Goal: Task Accomplishment & Management: Complete application form

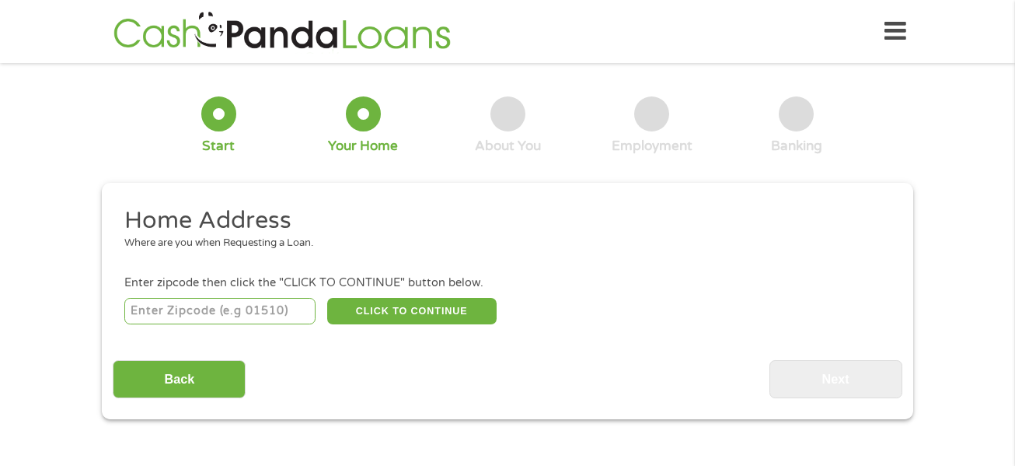
click at [267, 301] on input "number" at bounding box center [220, 311] width 192 height 26
type input "83402"
click at [421, 308] on button "CLICK TO CONTINUE" at bounding box center [411, 311] width 169 height 26
type input "83402"
type input "[US_STATE][GEOGRAPHIC_DATA]"
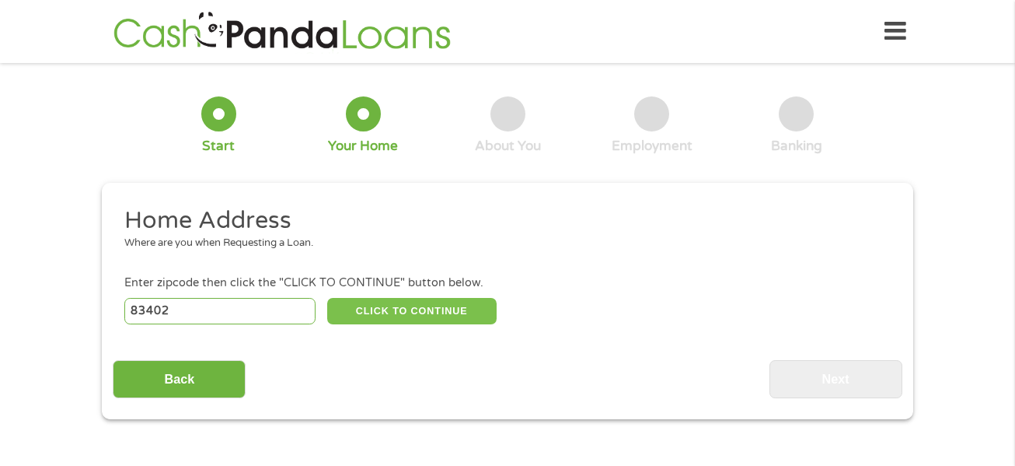
select select "[US_STATE]"
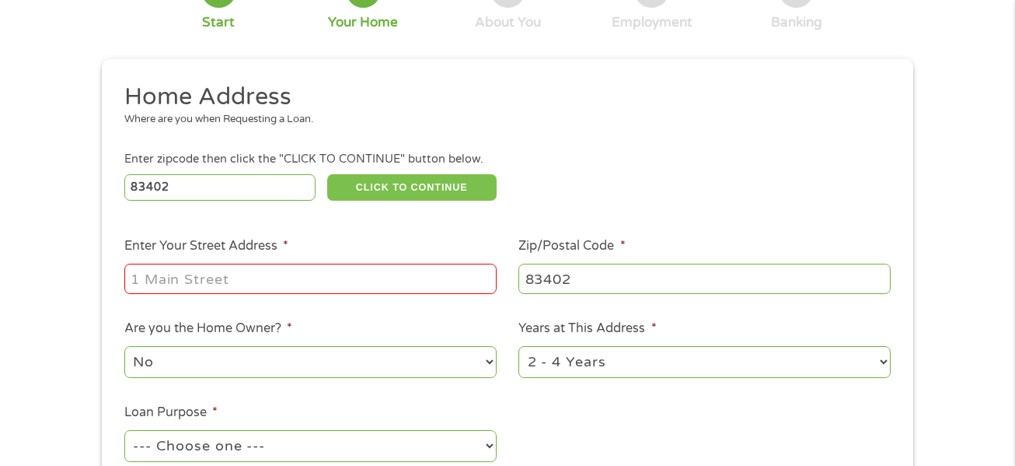
scroll to position [128, 0]
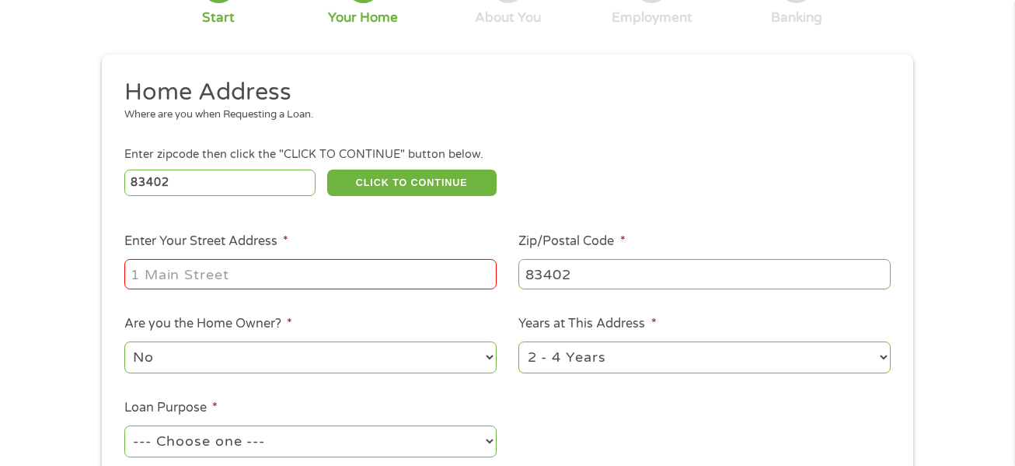
click at [375, 274] on input "Enter Your Street Address *" at bounding box center [310, 274] width 372 height 30
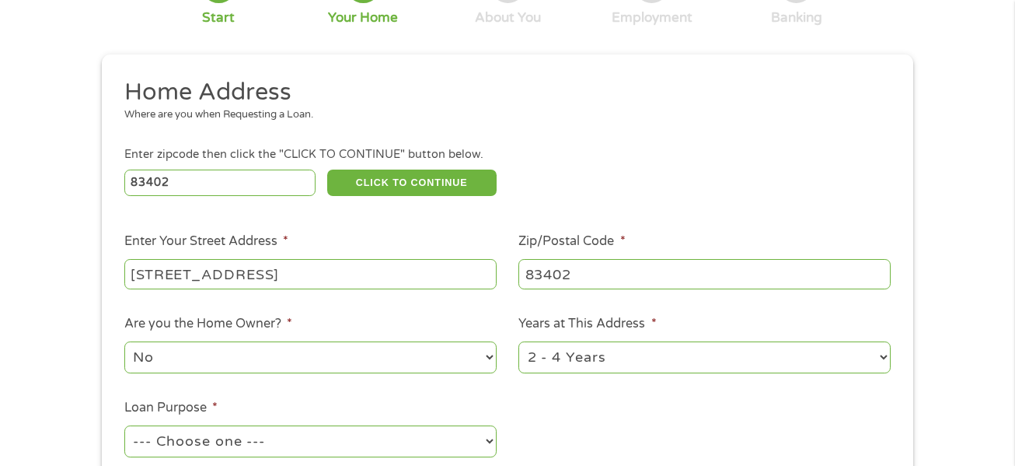
type input "[STREET_ADDRESS]"
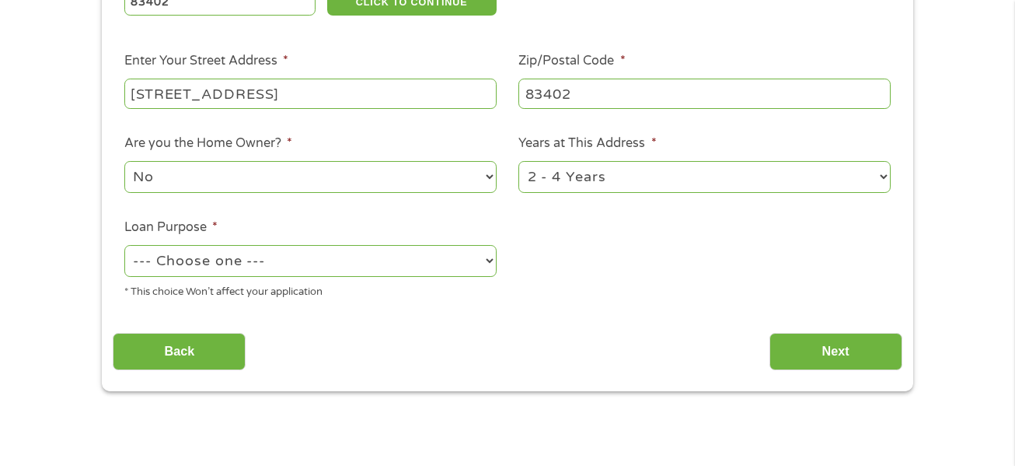
scroll to position [309, 0]
click at [351, 262] on select "--- Choose one --- Pay Bills Debt Consolidation Home Improvement Major Purchase…" at bounding box center [310, 260] width 372 height 32
select select "medicalexpenses"
click at [124, 244] on select "--- Choose one --- Pay Bills Debt Consolidation Home Improvement Major Purchase…" at bounding box center [310, 260] width 372 height 32
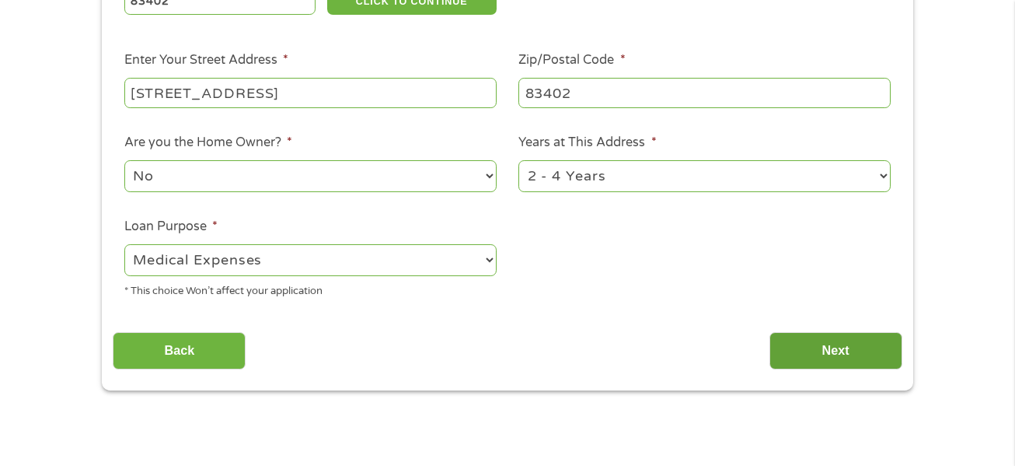
click at [836, 344] on input "Next" at bounding box center [836, 351] width 133 height 38
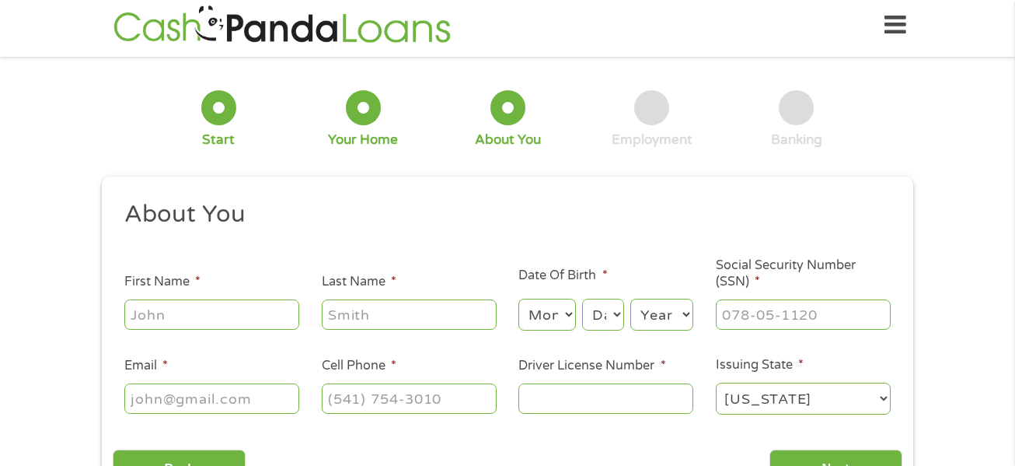
scroll to position [0, 0]
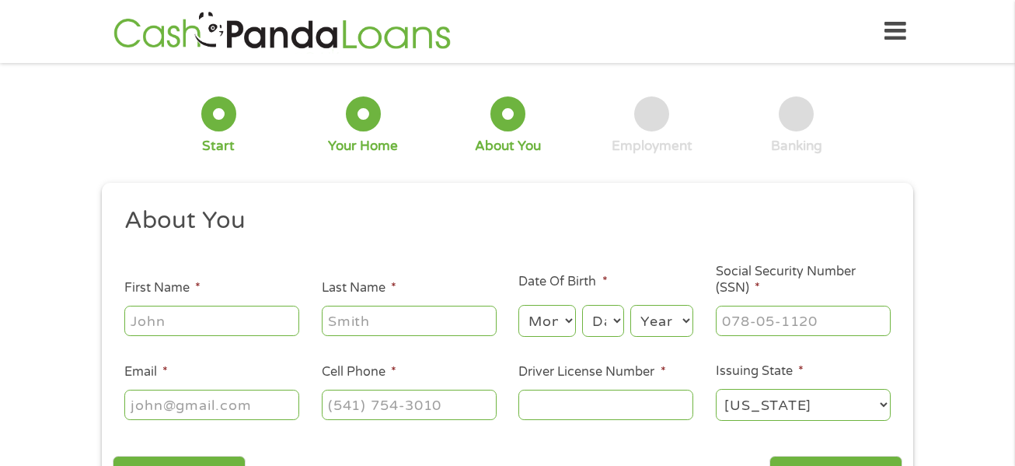
click at [261, 313] on input "First Name *" at bounding box center [211, 320] width 175 height 30
type input "[PERSON_NAME]"
select select "7"
select select "5"
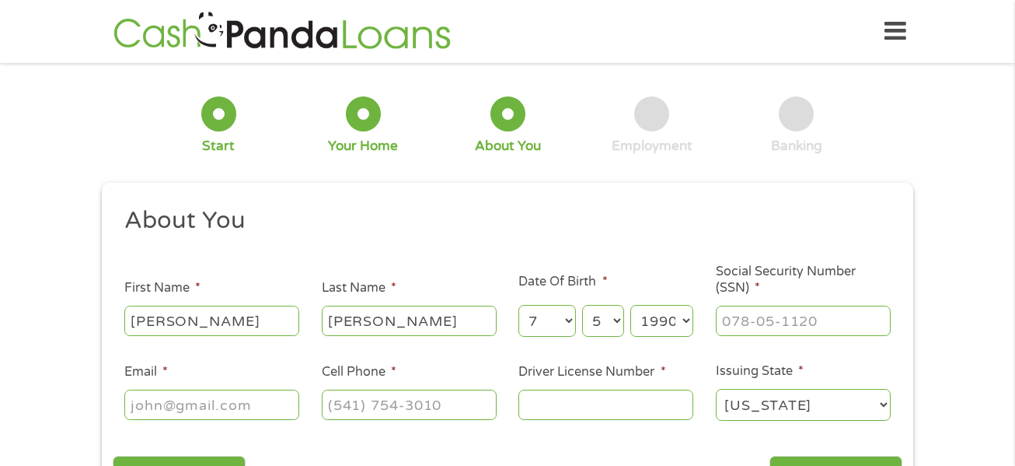
select select "1991"
type input "518-39-3882"
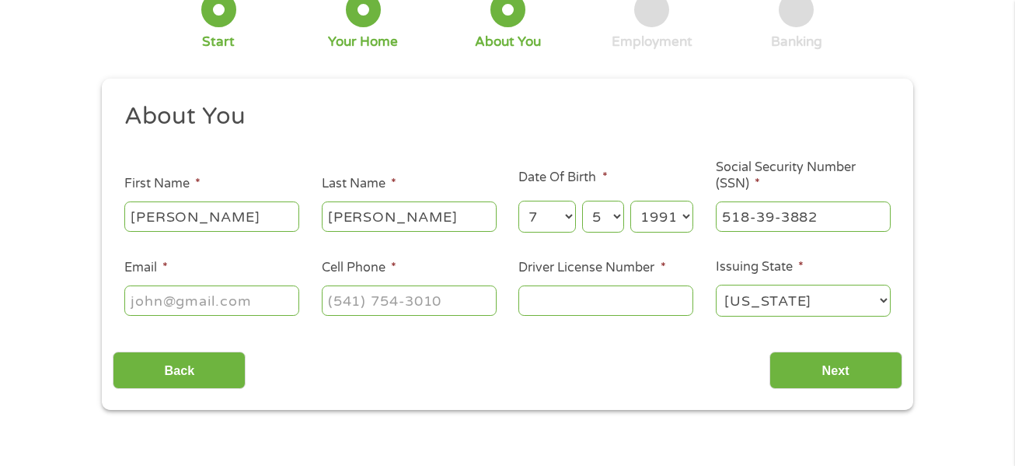
scroll to position [106, 0]
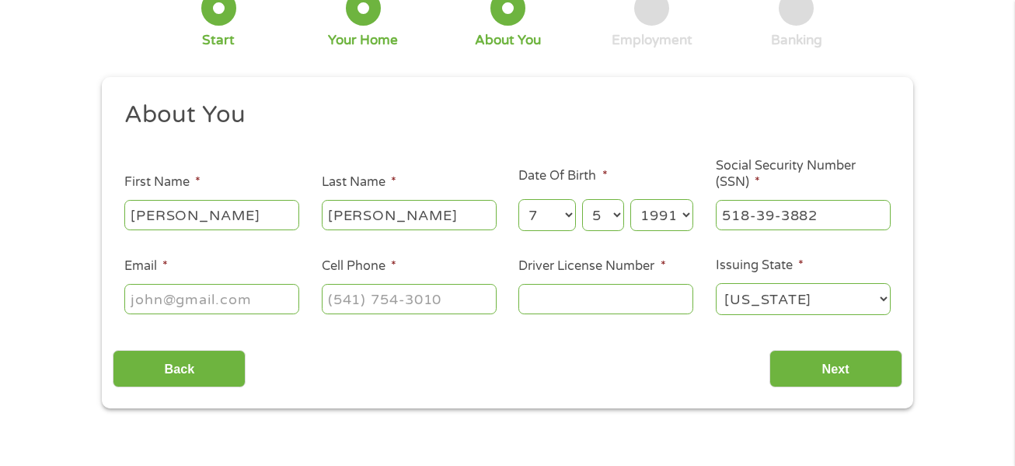
click at [241, 302] on input "Email *" at bounding box center [211, 299] width 175 height 30
type input "[EMAIL_ADDRESS][DOMAIN_NAME]"
type input "[PHONE_NUMBER]"
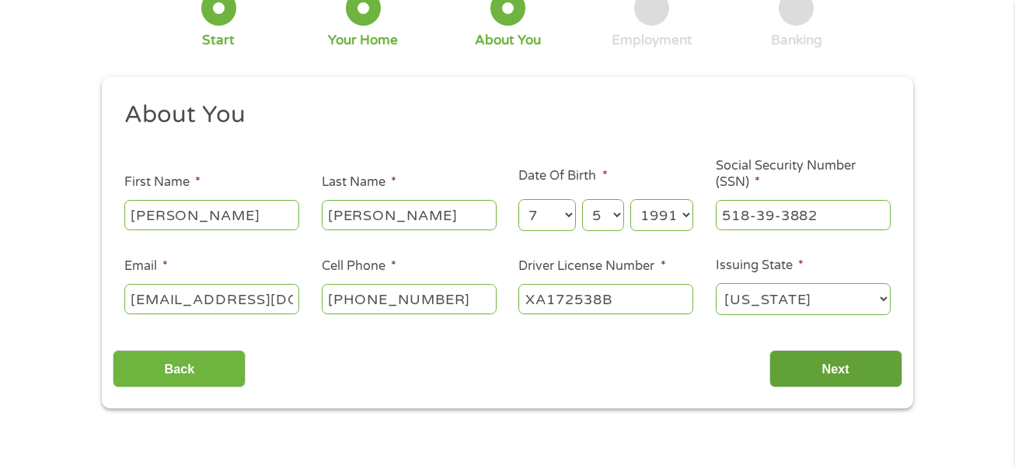
type input "XA172538B"
click at [829, 366] on input "Next" at bounding box center [836, 369] width 133 height 38
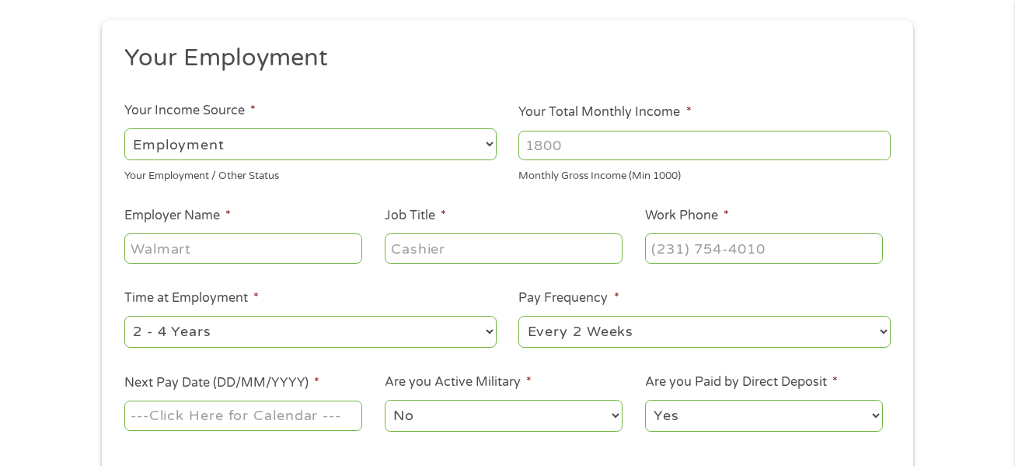
scroll to position [163, 0]
click at [768, 146] on input "Your Total Monthly Income *" at bounding box center [704, 145] width 372 height 30
type input "3100"
click at [292, 246] on input "Employer Name *" at bounding box center [243, 247] width 238 height 30
type input "hampton inn"
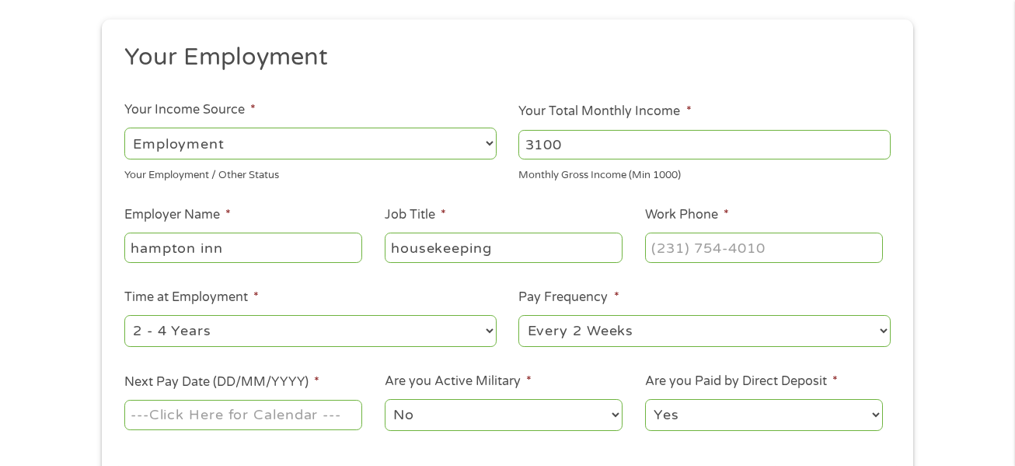
type input "housekeeping"
type input "[PHONE_NUMBER]"
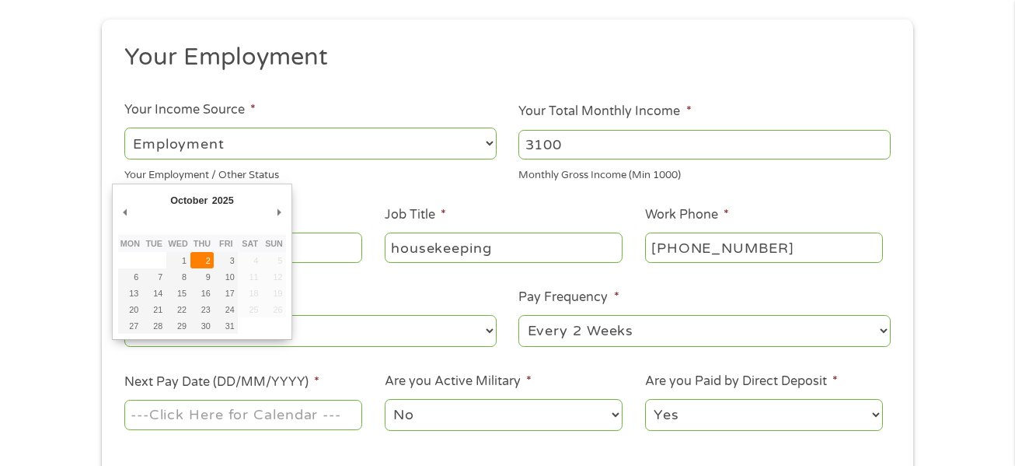
type input "[DATE]"
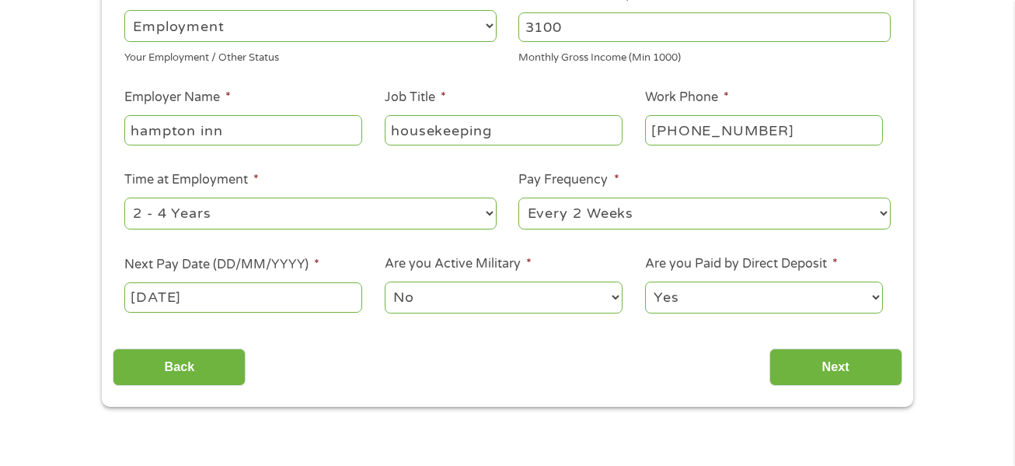
scroll to position [282, 0]
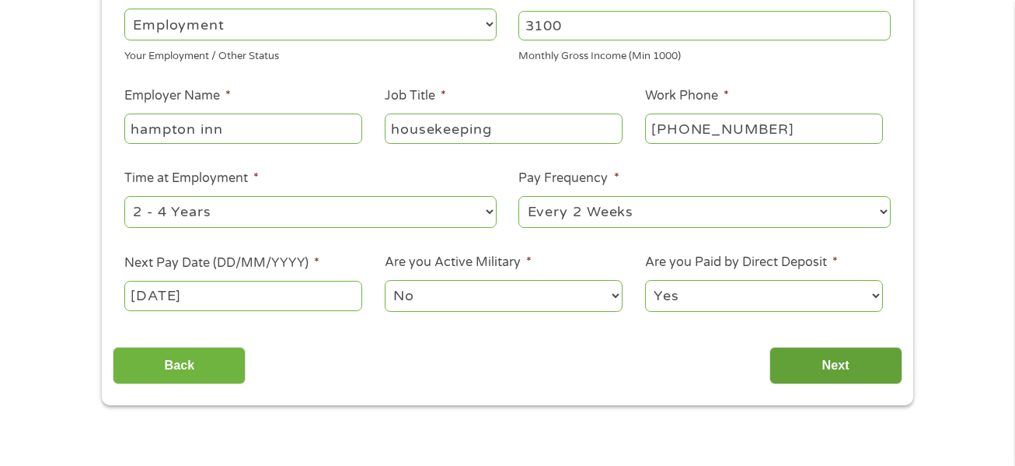
click at [819, 361] on input "Next" at bounding box center [836, 366] width 133 height 38
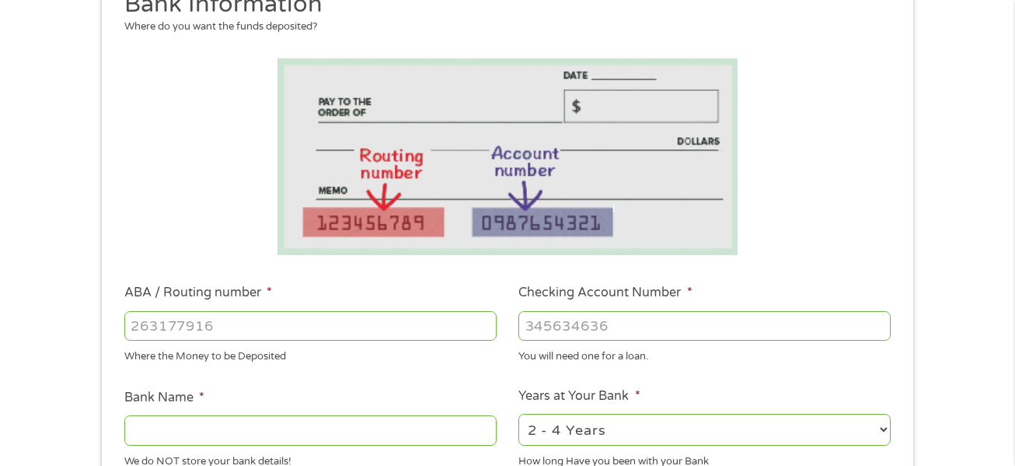
scroll to position [217, 0]
click at [377, 312] on input "ABA / Routing number *" at bounding box center [310, 325] width 372 height 30
type input "103100195"
type input "CENTRAL NATIONAL BANK TRUST"
type input "103100195"
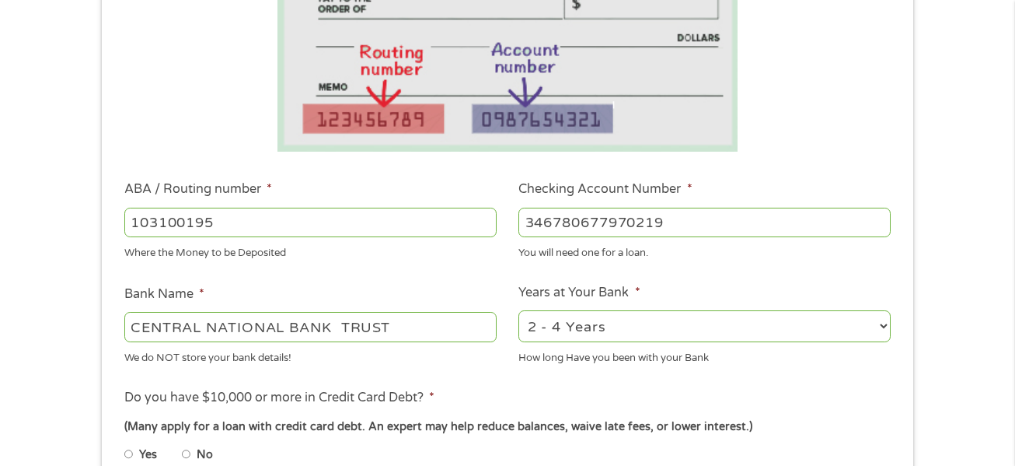
scroll to position [320, 0]
type input "346780677970219"
click at [625, 315] on select "2 - 4 Years 6 - 12 Months 1 - 2 Years Over 4 Years" at bounding box center [704, 325] width 372 height 32
select select "24months"
click at [518, 309] on select "2 - 4 Years 6 - 12 Months 1 - 2 Years Over 4 Years" at bounding box center [704, 325] width 372 height 32
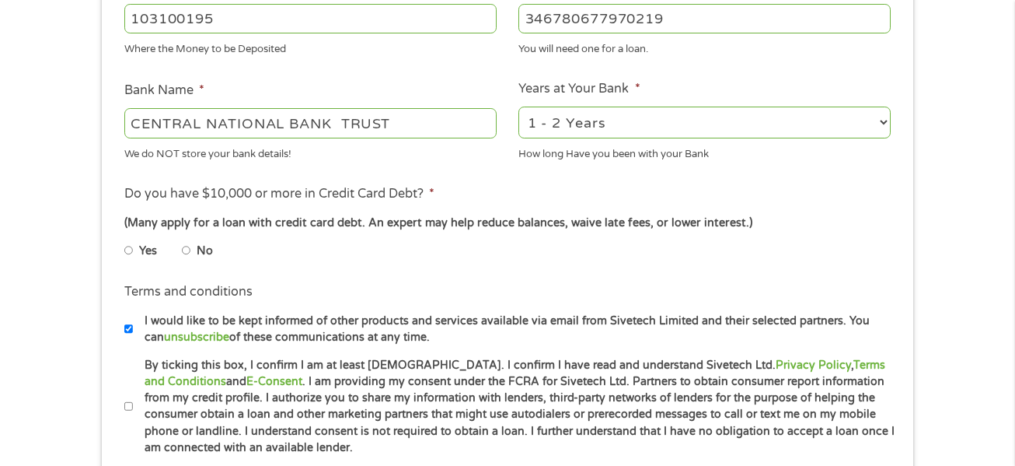
scroll to position [524, 0]
click at [188, 252] on input "No" at bounding box center [186, 249] width 9 height 25
radio input "true"
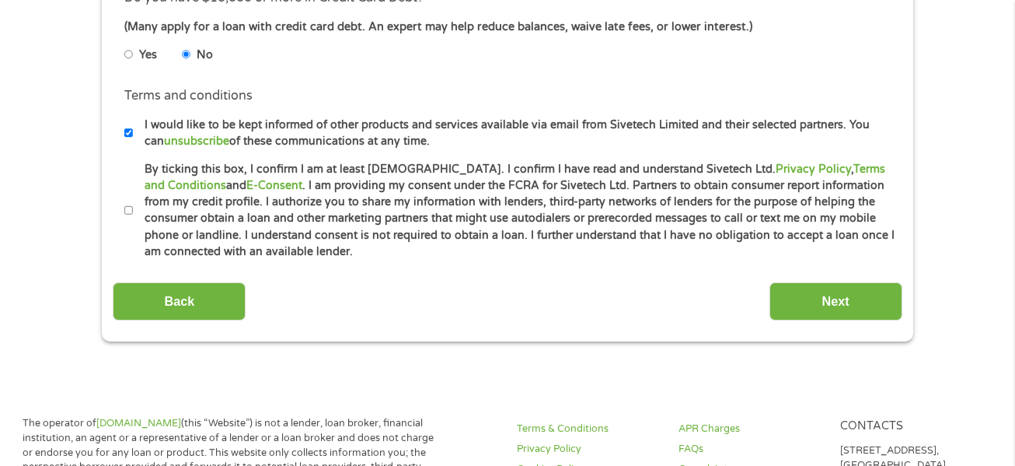
scroll to position [720, 0]
click at [123, 218] on li "Terms and conditions * By ticking this box, I confirm I am at least [DEMOGRAPHI…" at bounding box center [507, 209] width 789 height 99
click at [127, 207] on input "By ticking this box, I confirm I am at least [DEMOGRAPHIC_DATA]. I confirm I ha…" at bounding box center [128, 209] width 9 height 25
checkbox input "true"
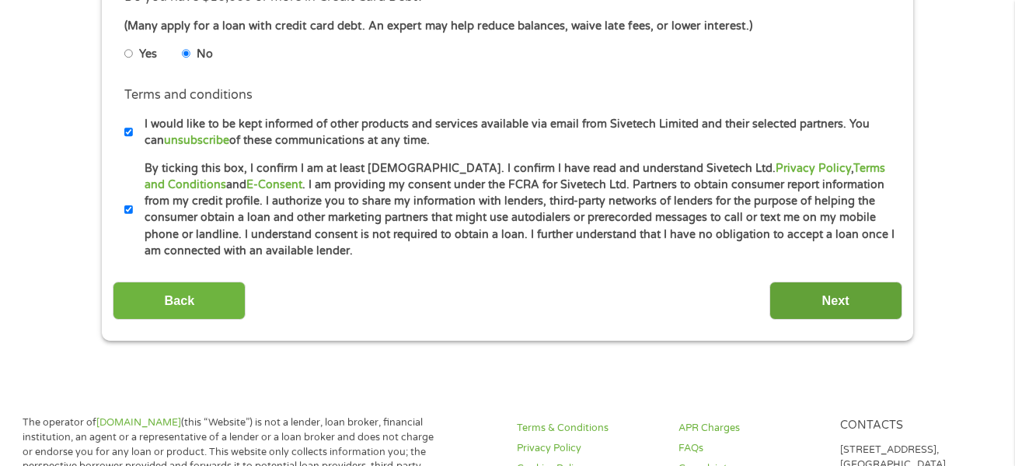
click at [797, 306] on input "Next" at bounding box center [836, 300] width 133 height 38
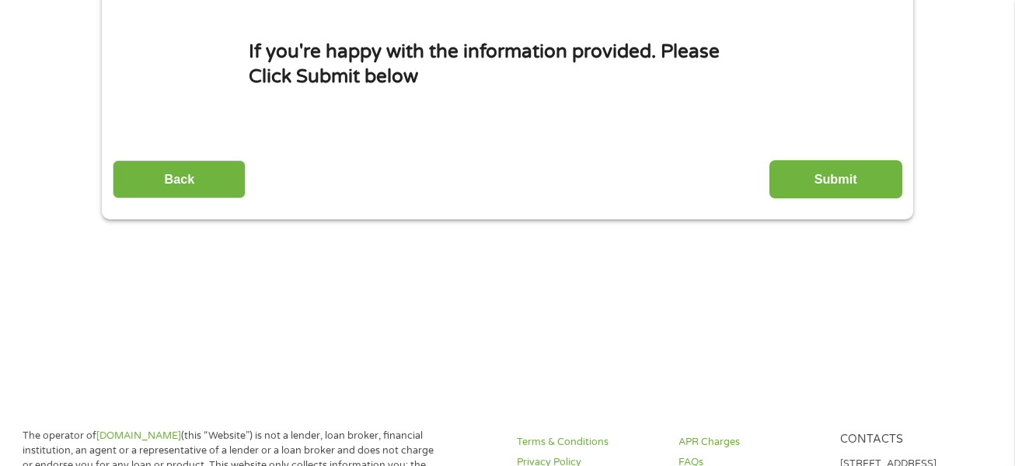
scroll to position [0, 0]
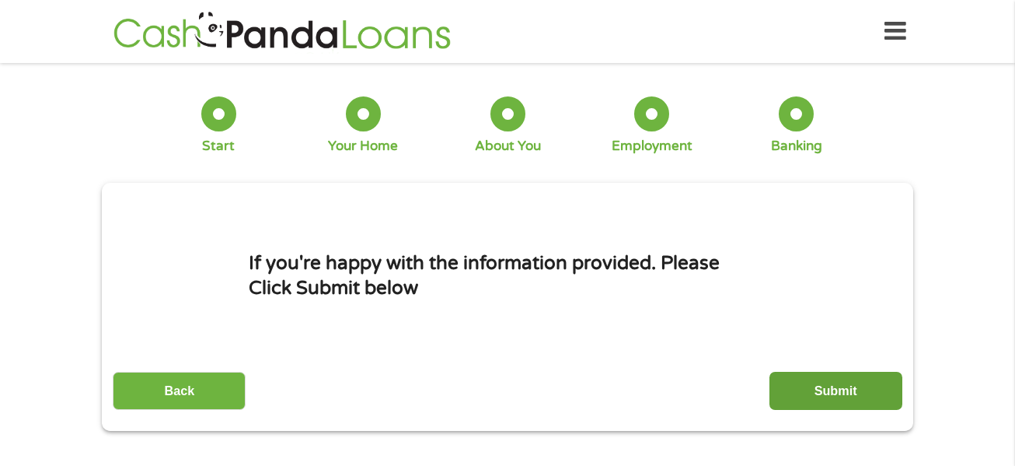
click at [836, 377] on input "Submit" at bounding box center [836, 391] width 133 height 38
